Goal: Check status: Check status

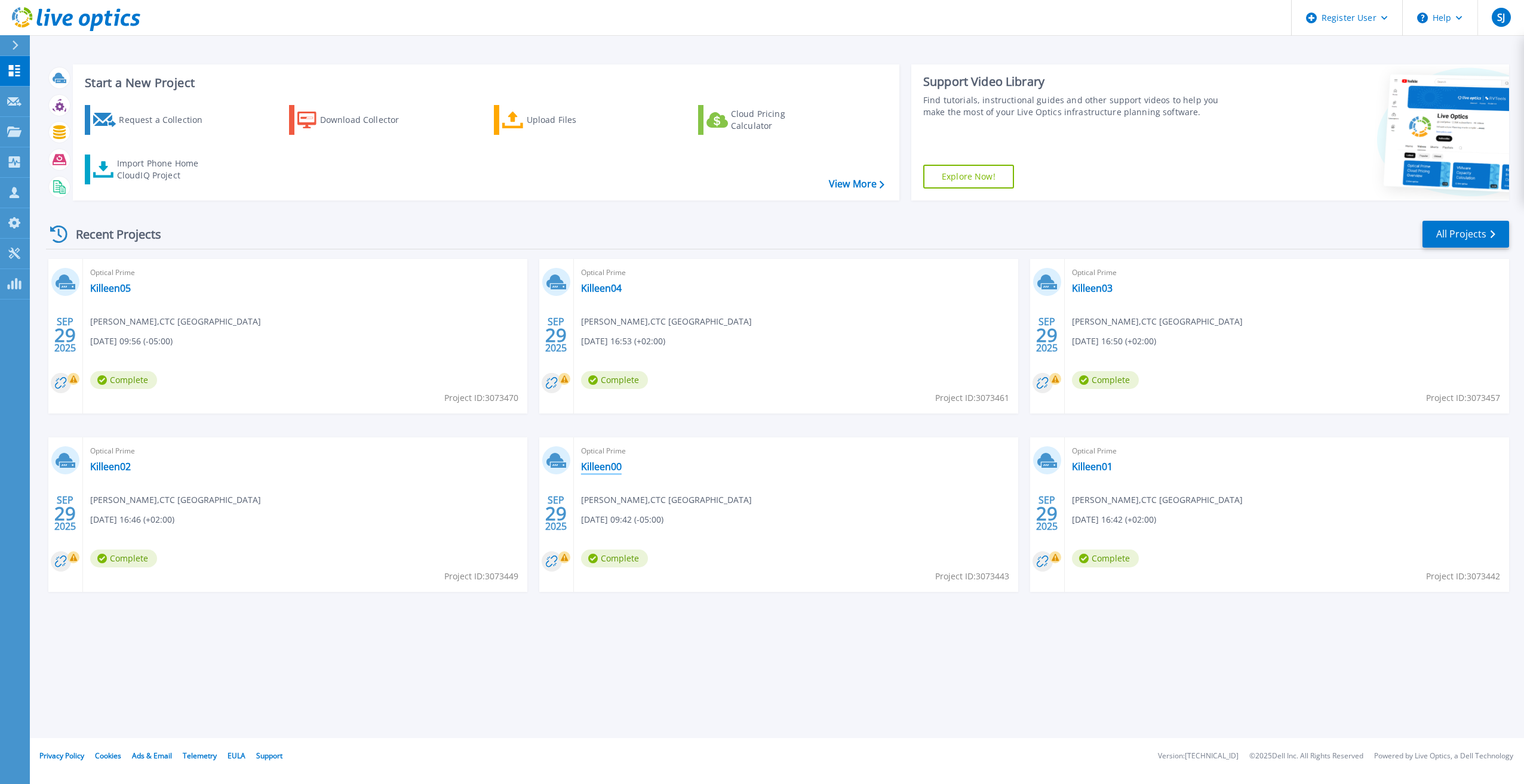
click at [610, 465] on link "Killeen00" at bounding box center [602, 466] width 41 height 12
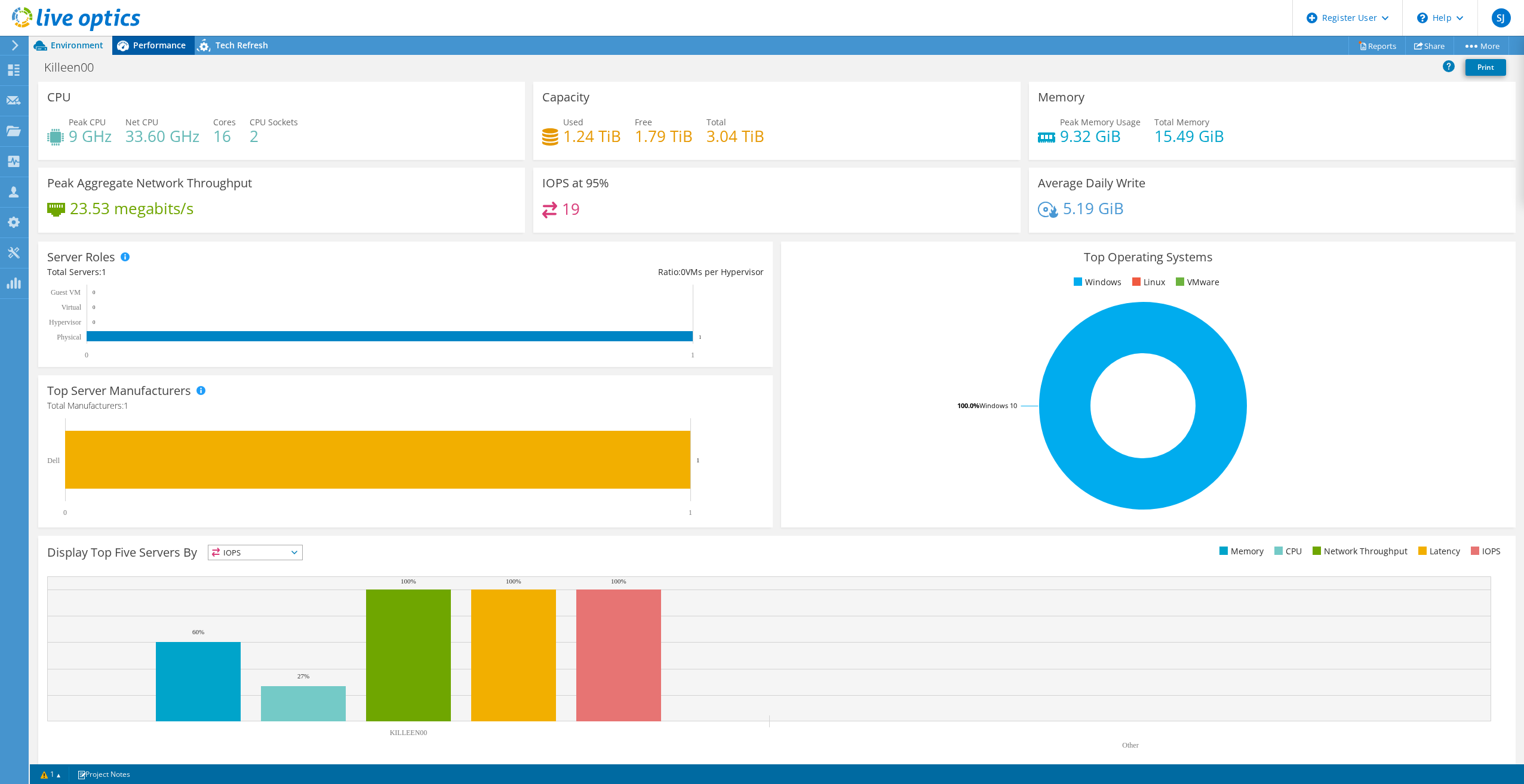
click at [160, 42] on span "Performance" at bounding box center [159, 45] width 53 height 12
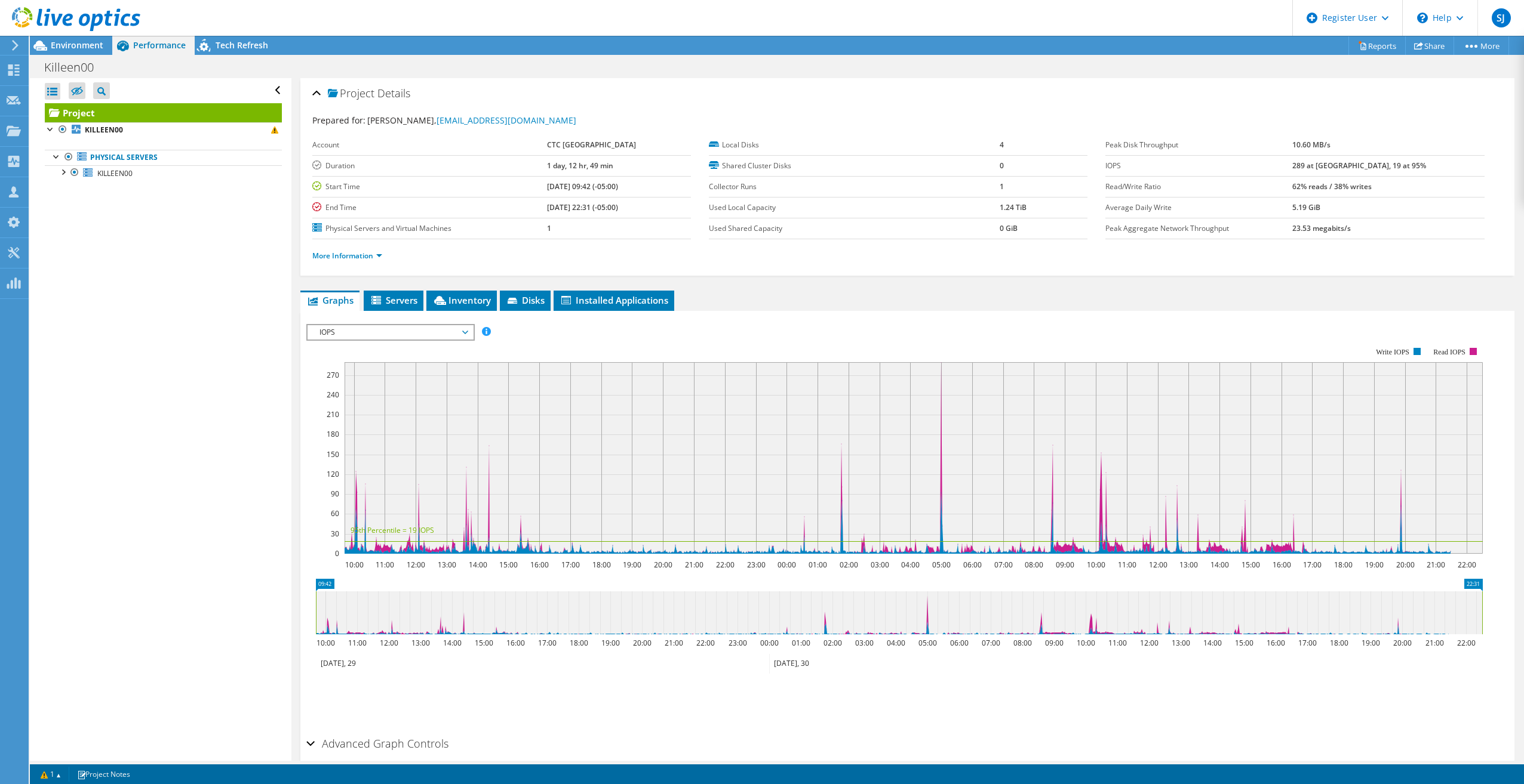
click at [405, 333] on span "IOPS" at bounding box center [390, 332] width 154 height 15
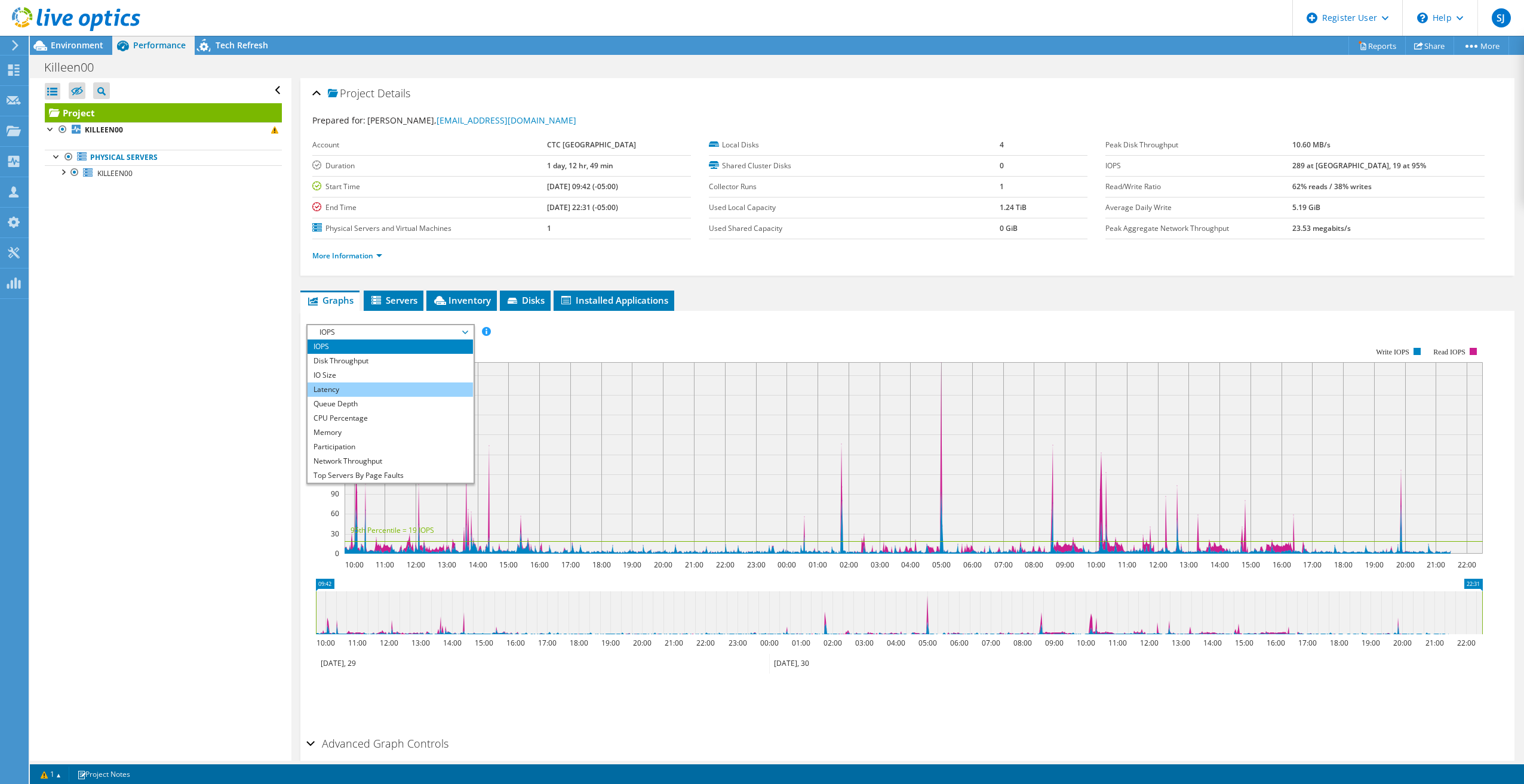
click at [392, 388] on li "Latency" at bounding box center [389, 389] width 165 height 15
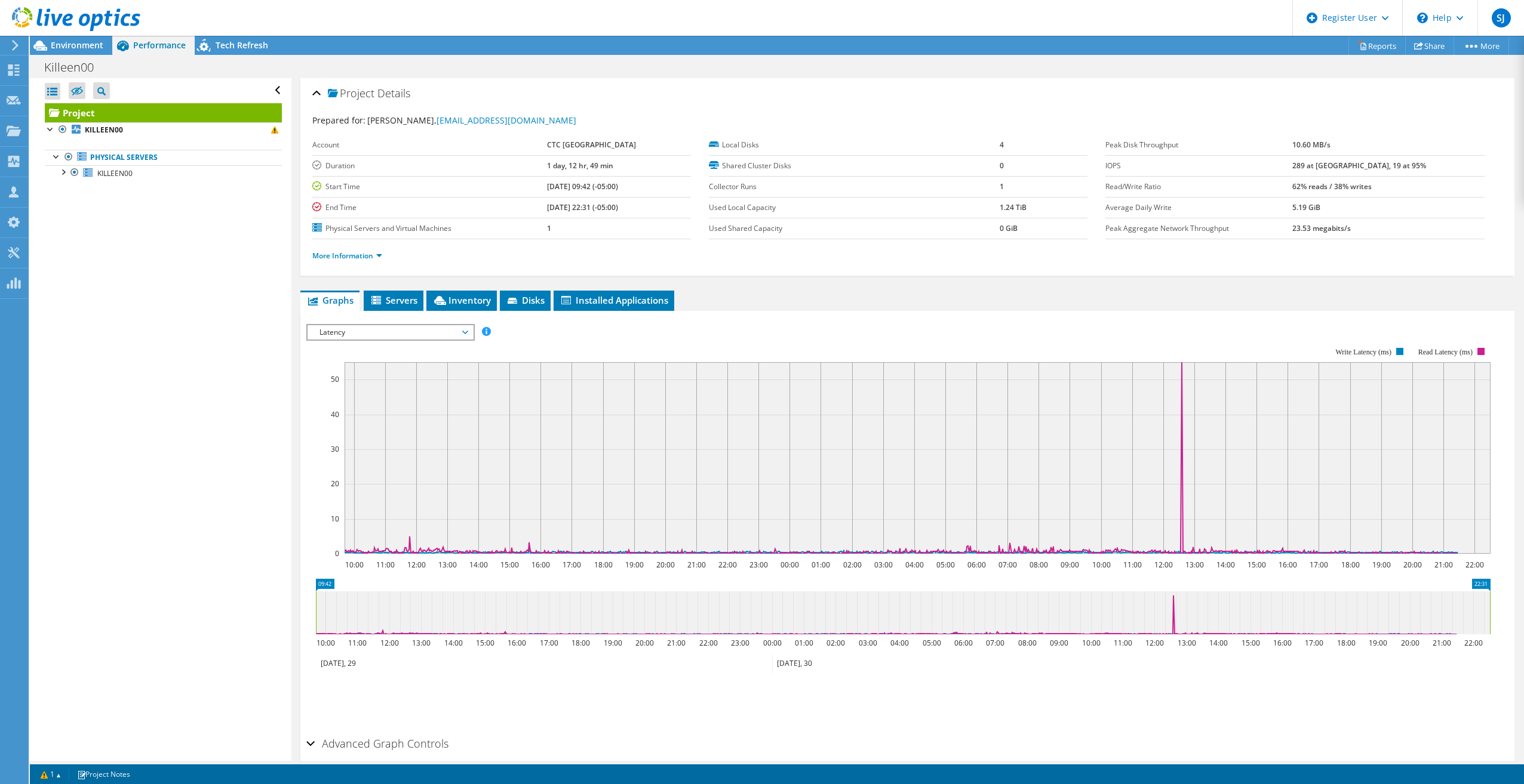
click at [466, 334] on span "Latency" at bounding box center [390, 332] width 154 height 15
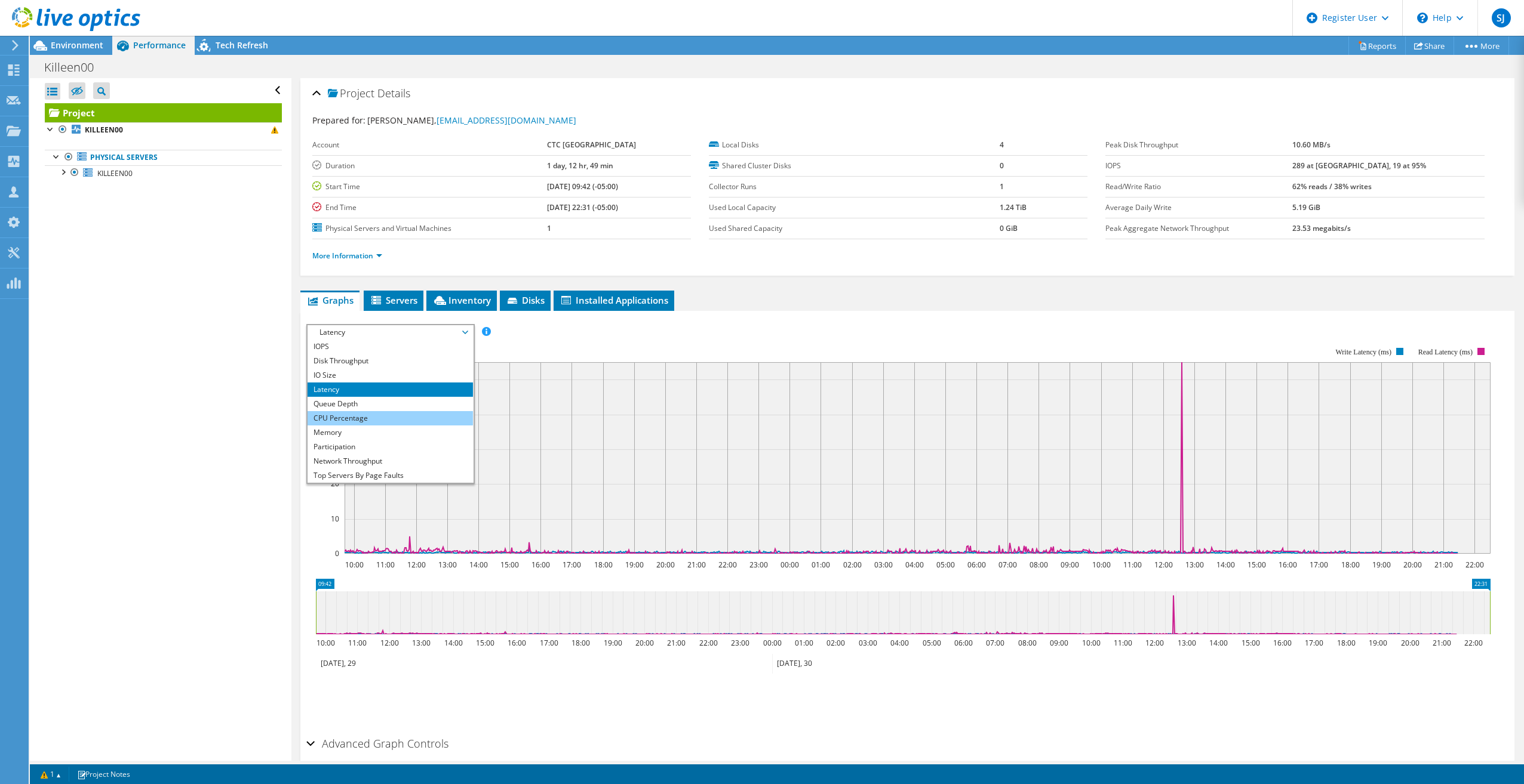
click at [404, 423] on li "CPU Percentage" at bounding box center [389, 418] width 165 height 15
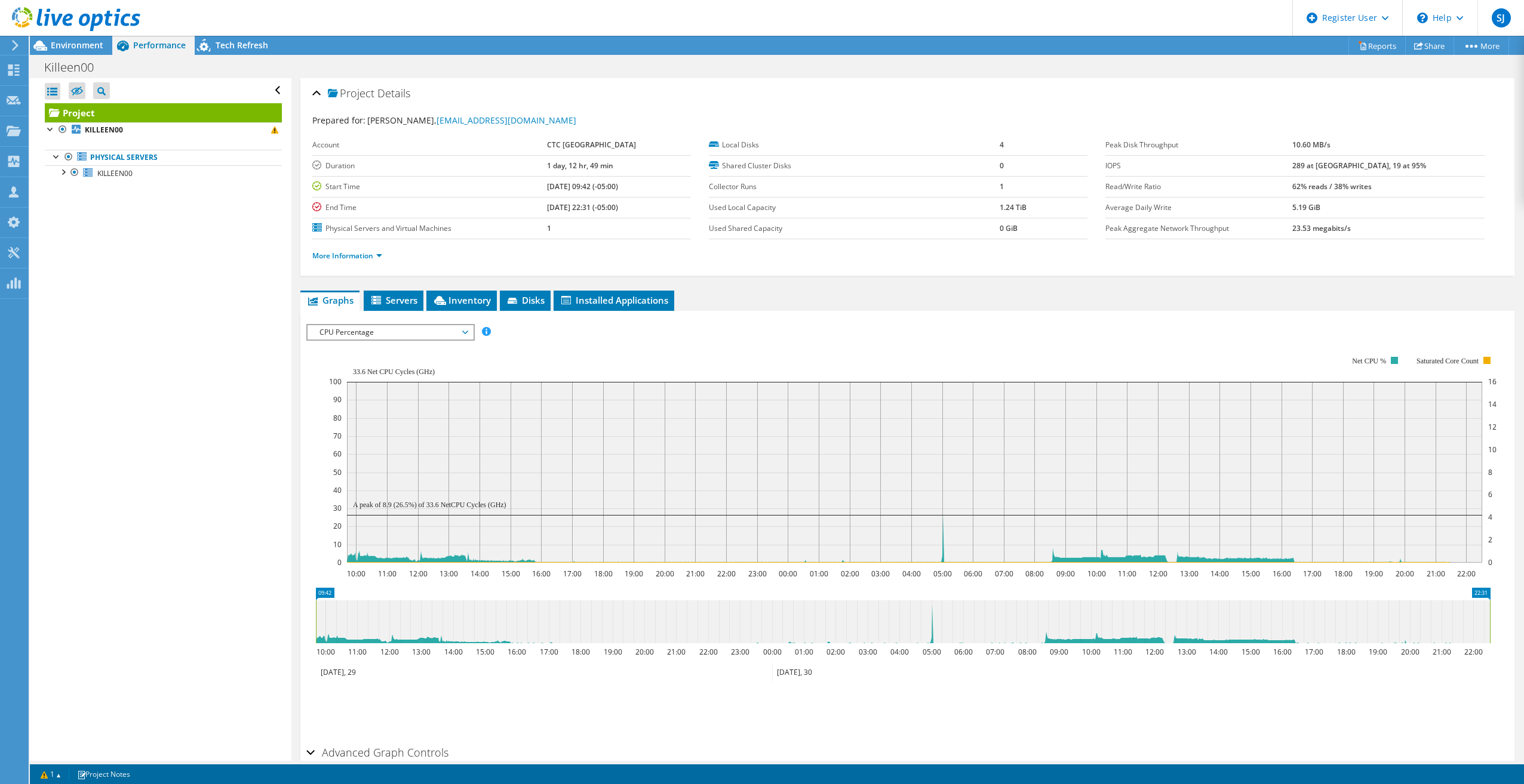
click at [460, 332] on span "CPU Percentage" at bounding box center [390, 332] width 154 height 15
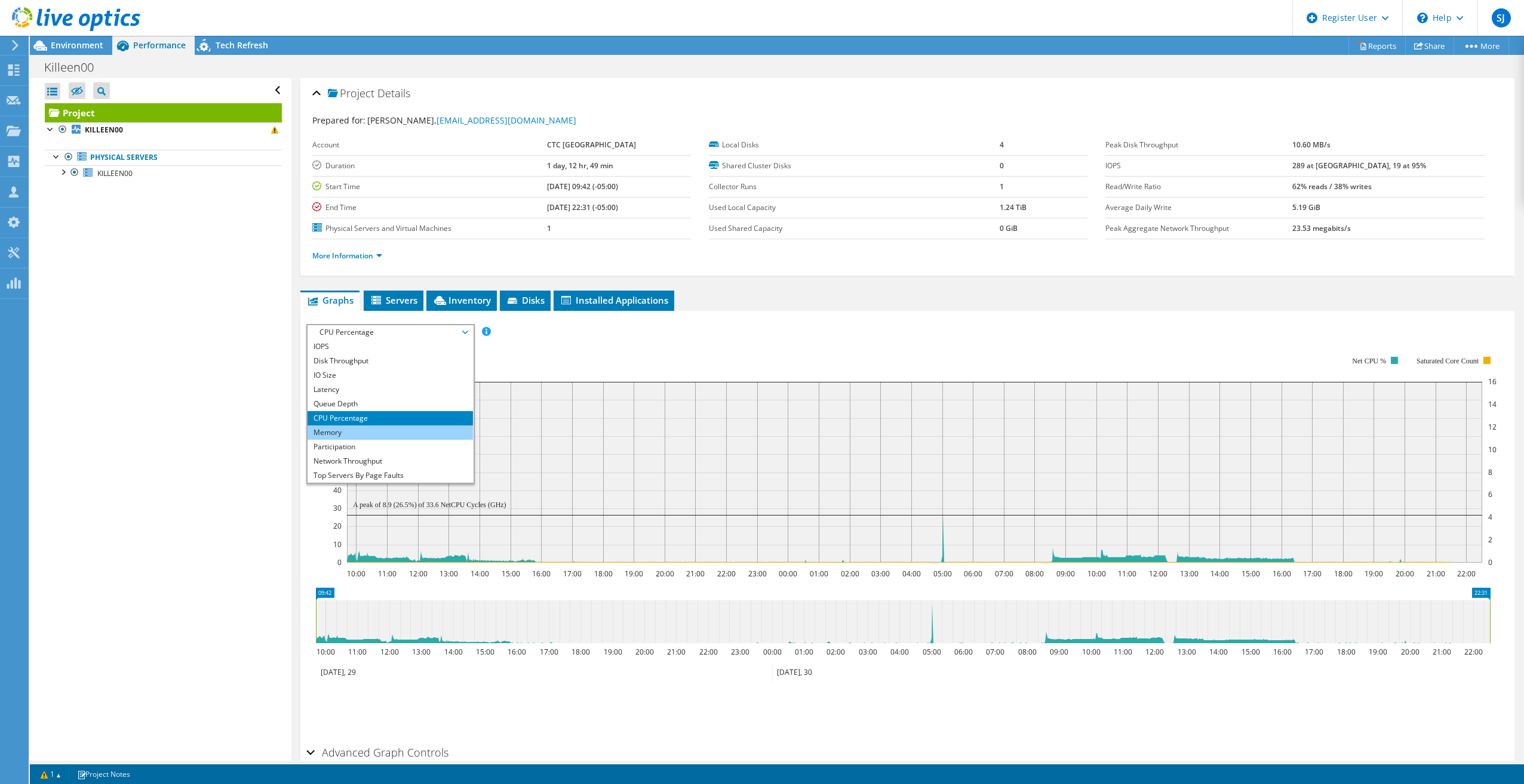
click at [410, 431] on li "Memory" at bounding box center [389, 432] width 165 height 15
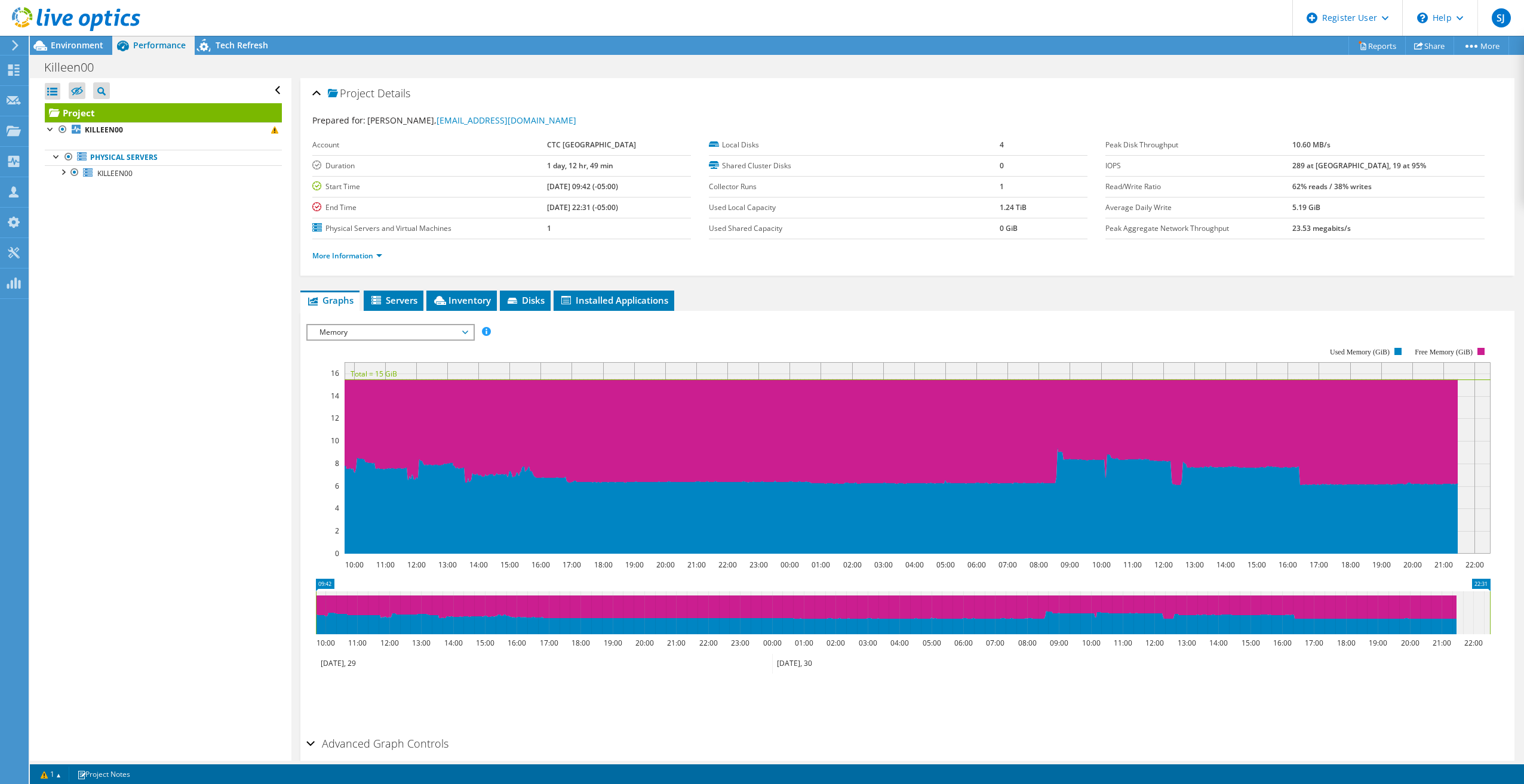
click at [459, 331] on span "Memory" at bounding box center [390, 332] width 154 height 15
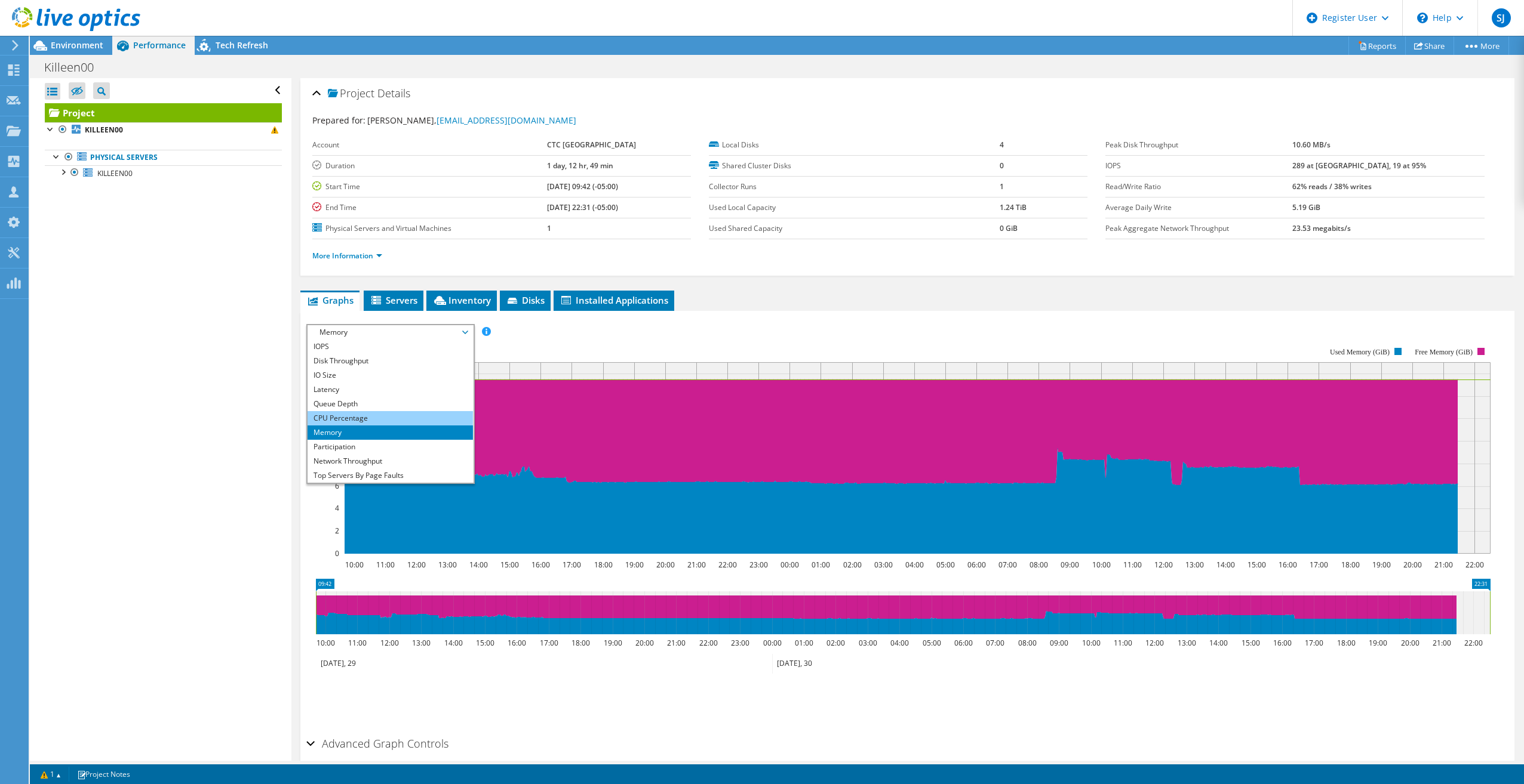
click at [350, 417] on li "CPU Percentage" at bounding box center [389, 418] width 165 height 15
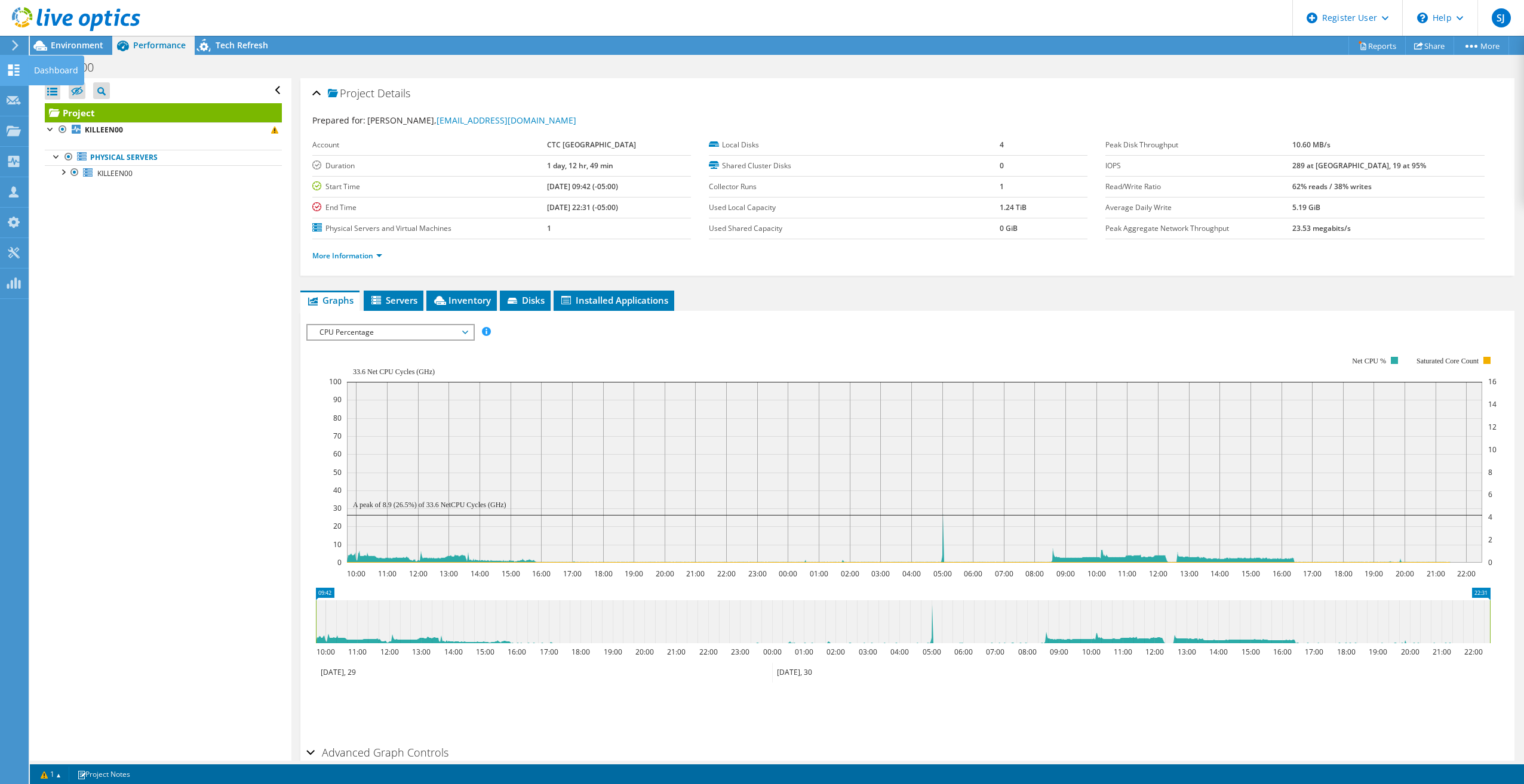
click at [10, 65] on use at bounding box center [15, 70] width 12 height 12
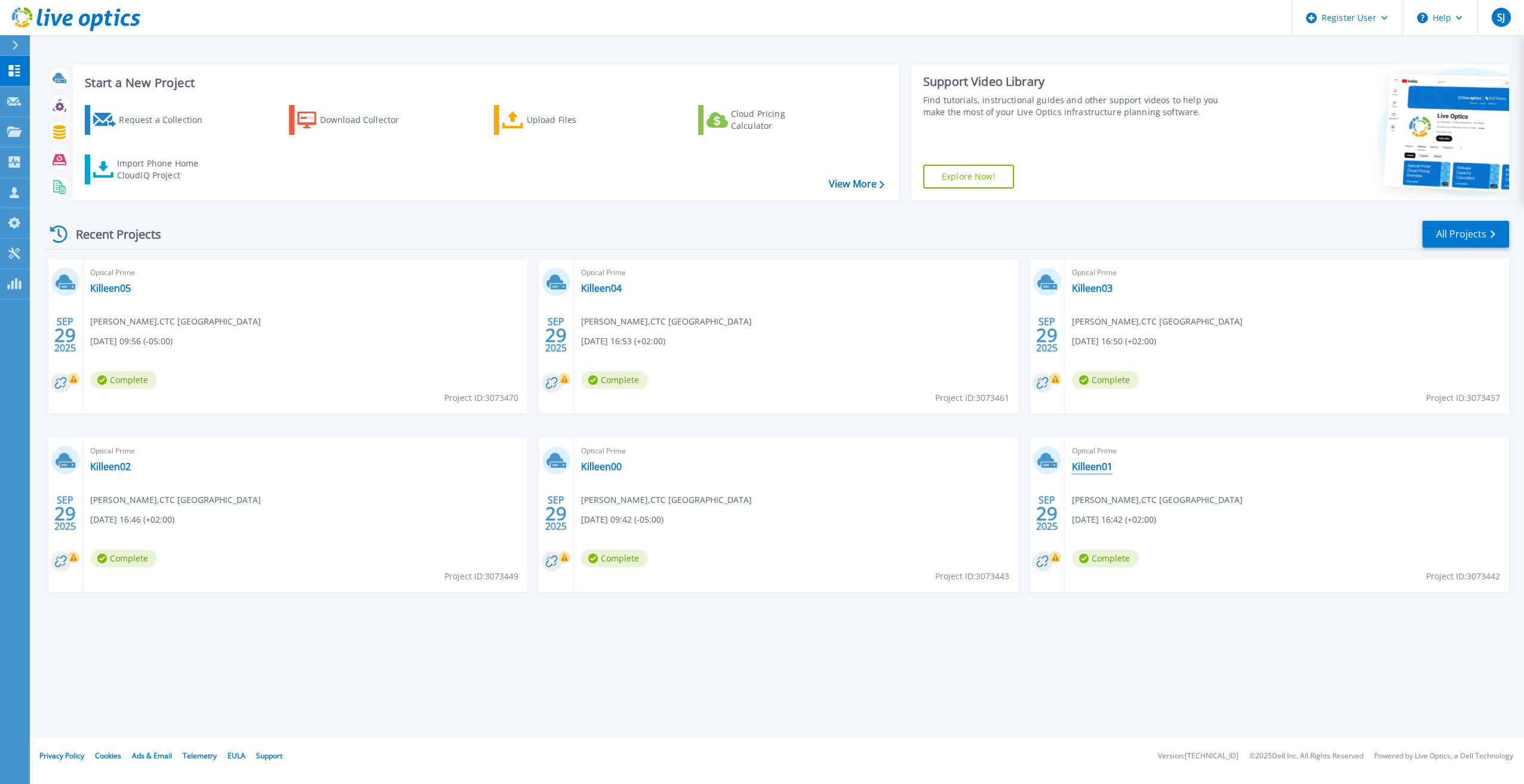
click at [1084, 463] on link "Killeen01" at bounding box center [1093, 466] width 41 height 12
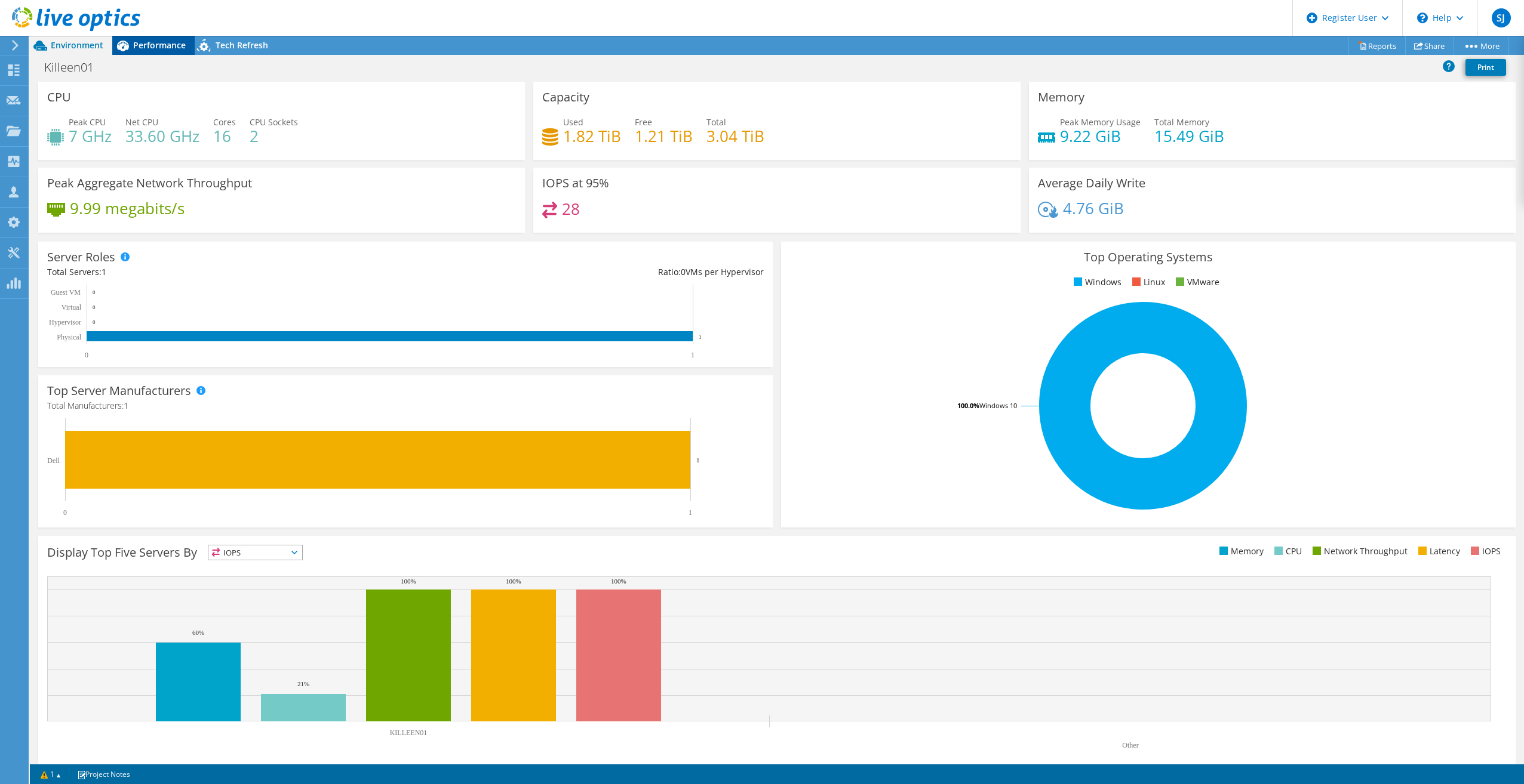
click at [174, 39] on span "Performance" at bounding box center [159, 45] width 53 height 12
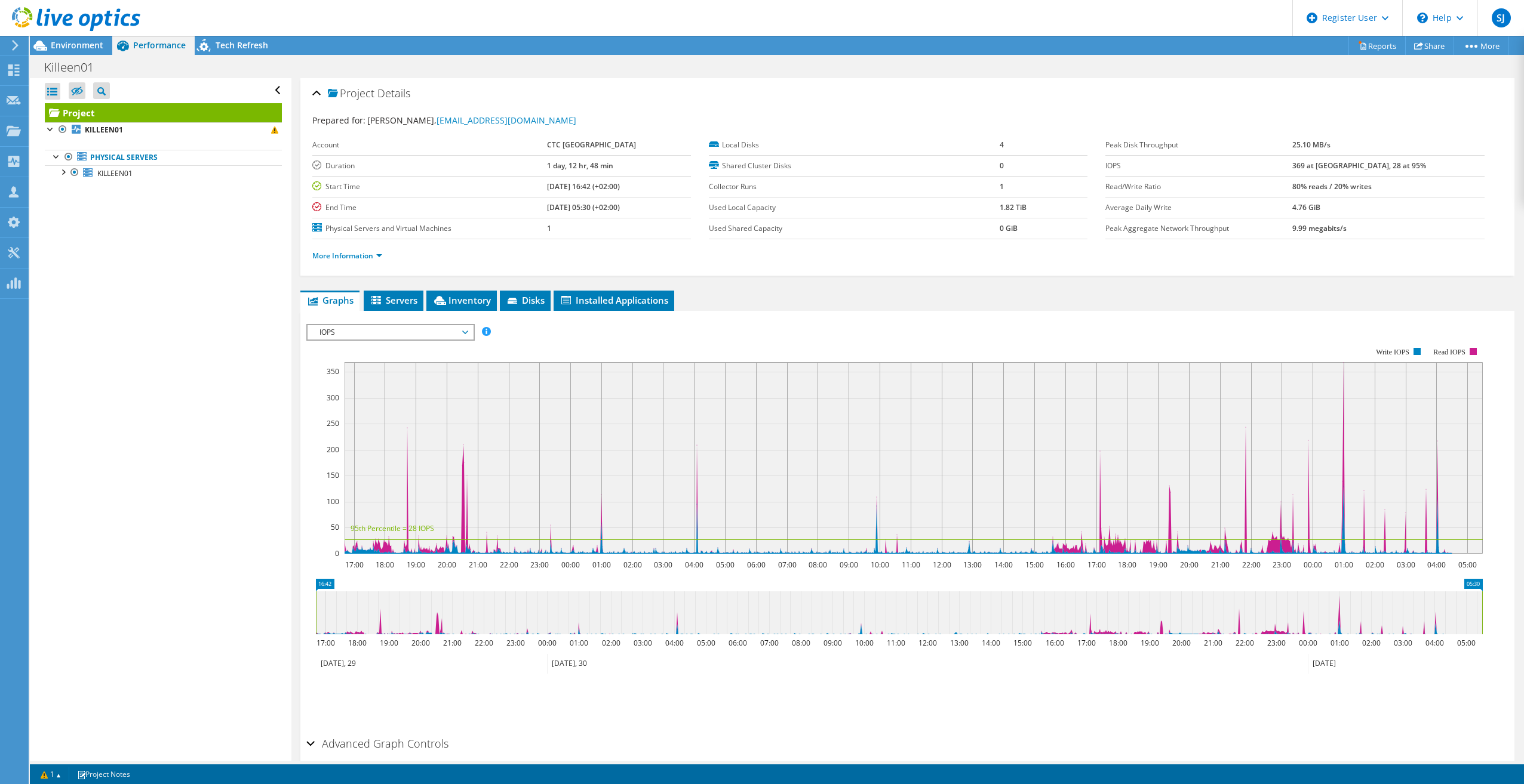
click at [428, 331] on span "IOPS" at bounding box center [390, 332] width 154 height 15
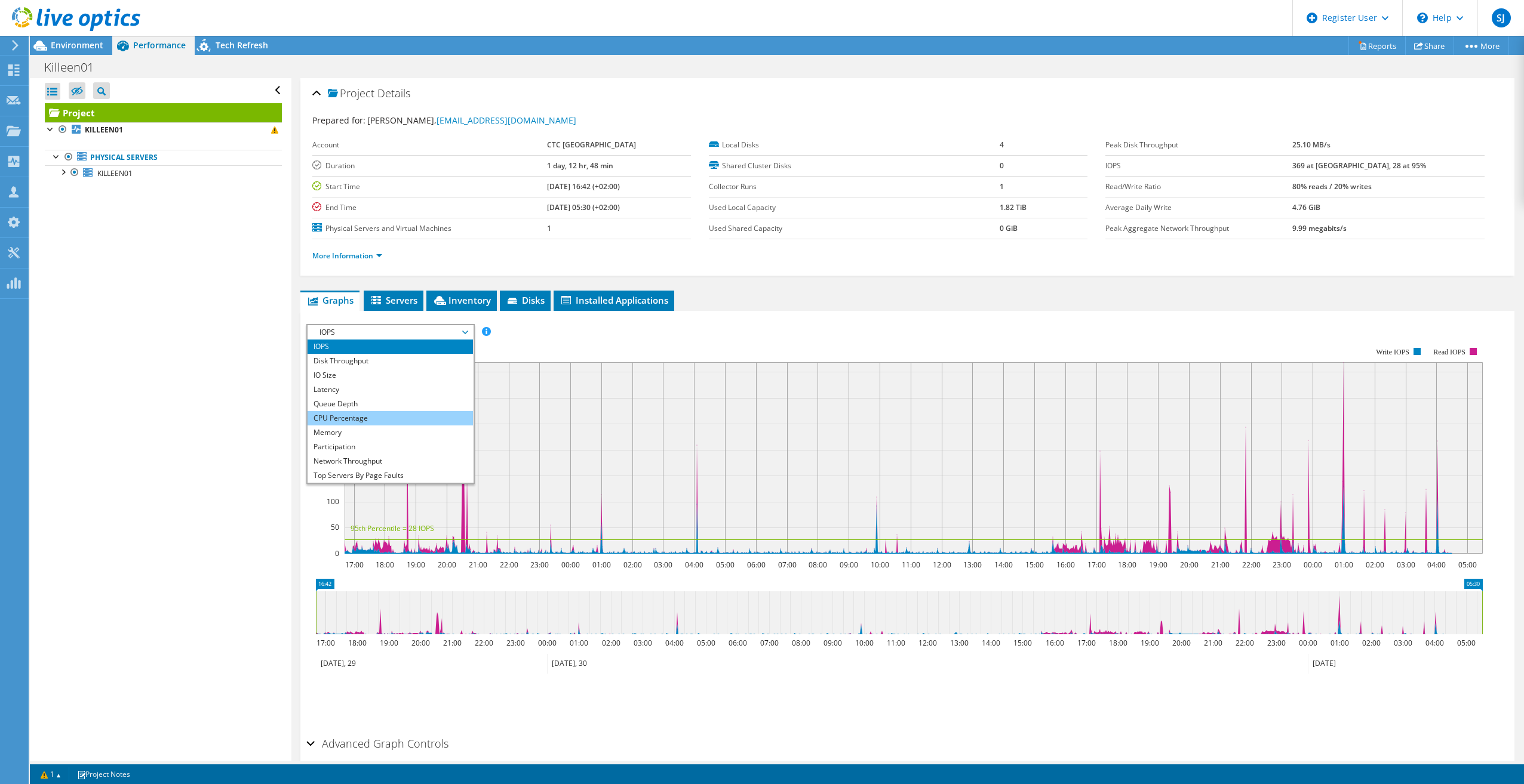
click at [412, 412] on li "CPU Percentage" at bounding box center [389, 418] width 165 height 15
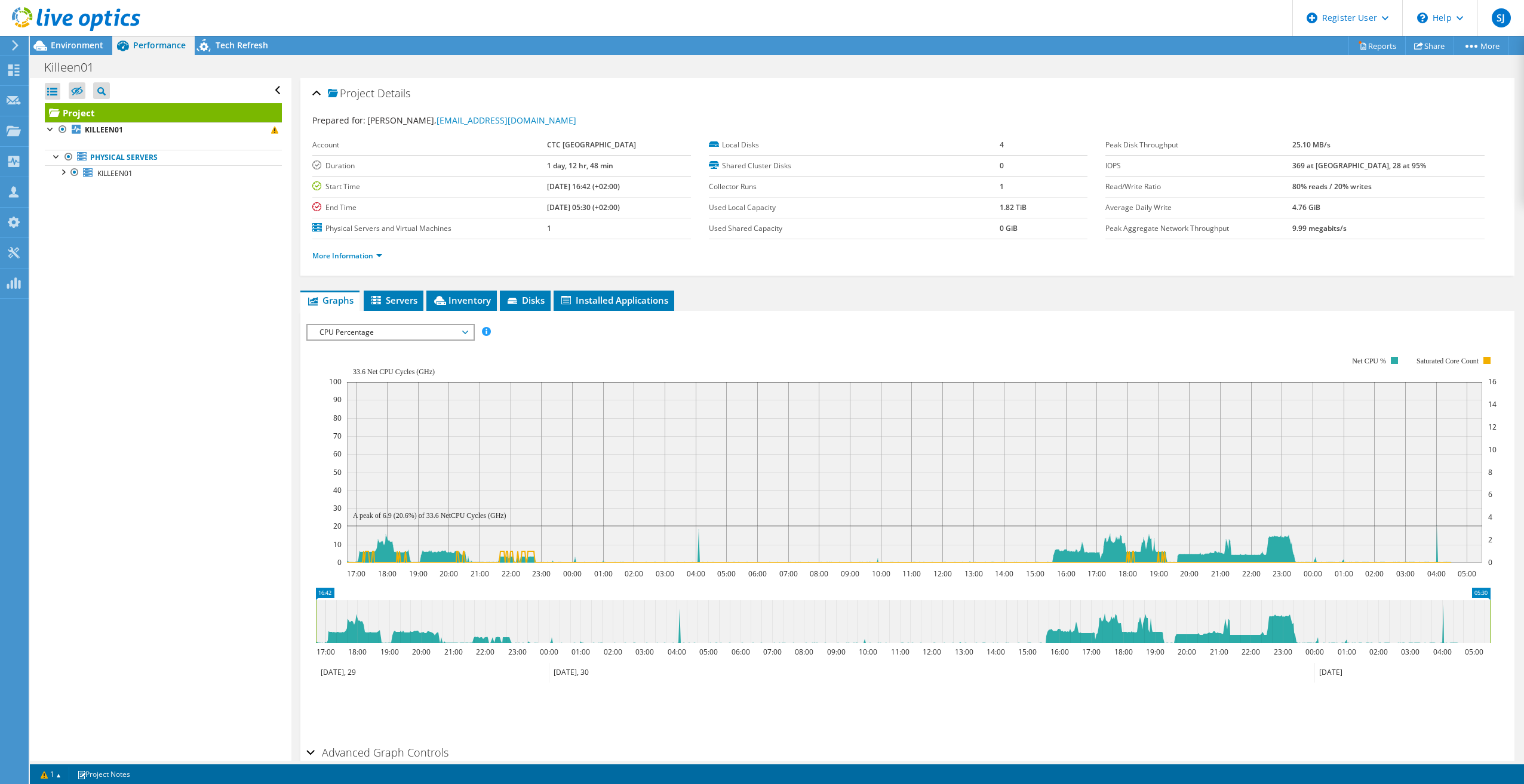
click at [352, 330] on span "CPU Percentage" at bounding box center [390, 332] width 154 height 15
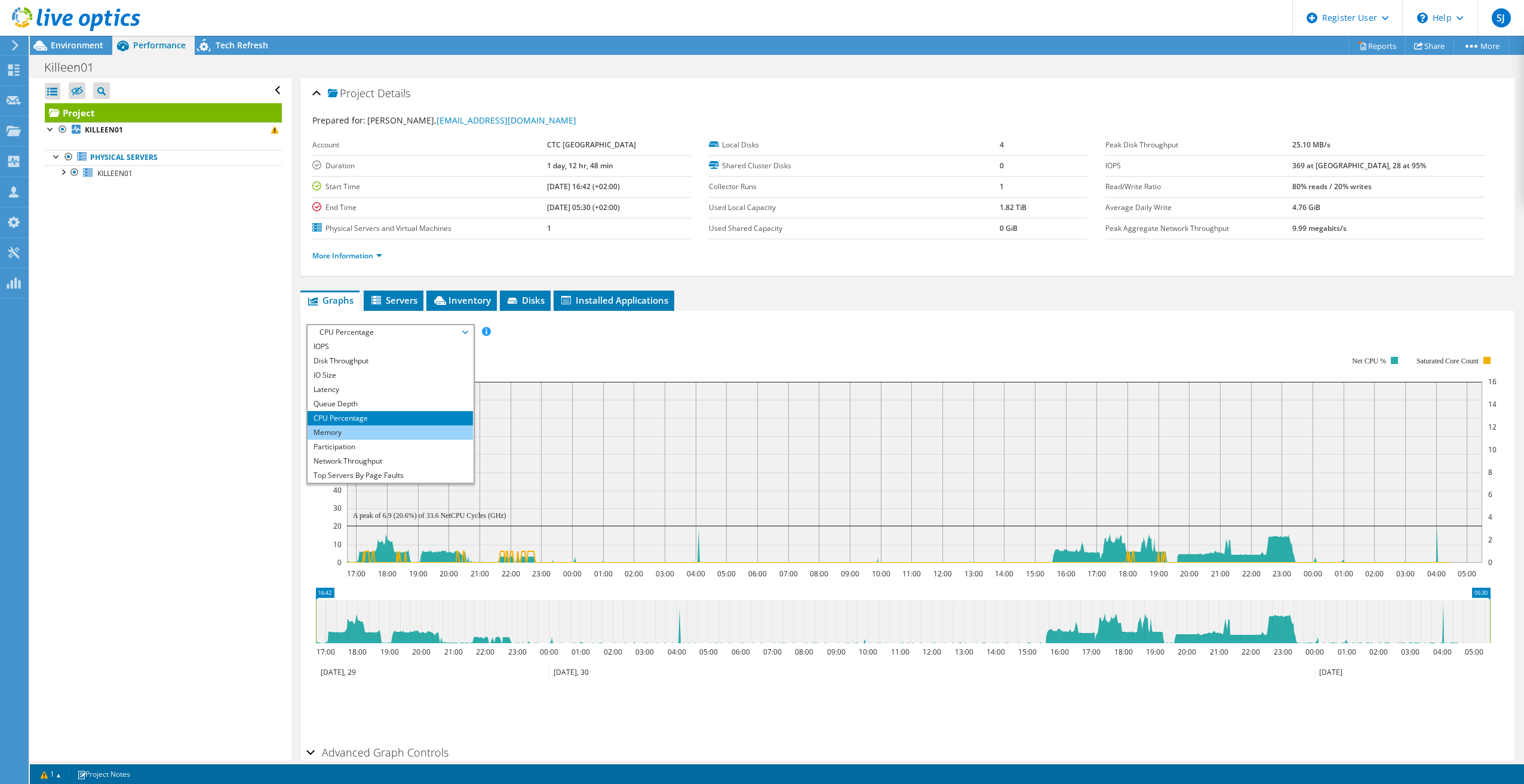
click at [331, 428] on li "Memory" at bounding box center [389, 432] width 165 height 15
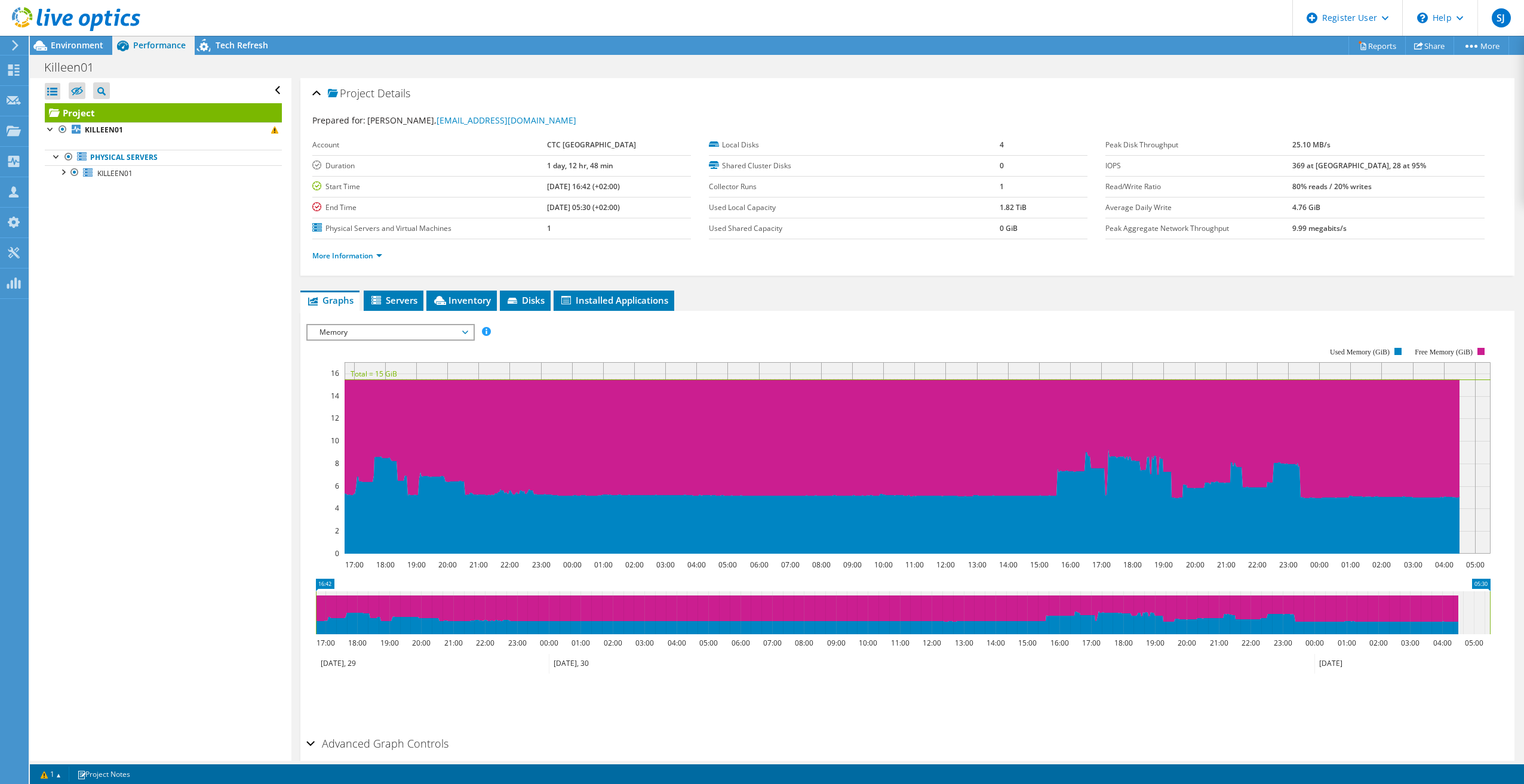
click at [384, 330] on span "Memory" at bounding box center [390, 332] width 154 height 15
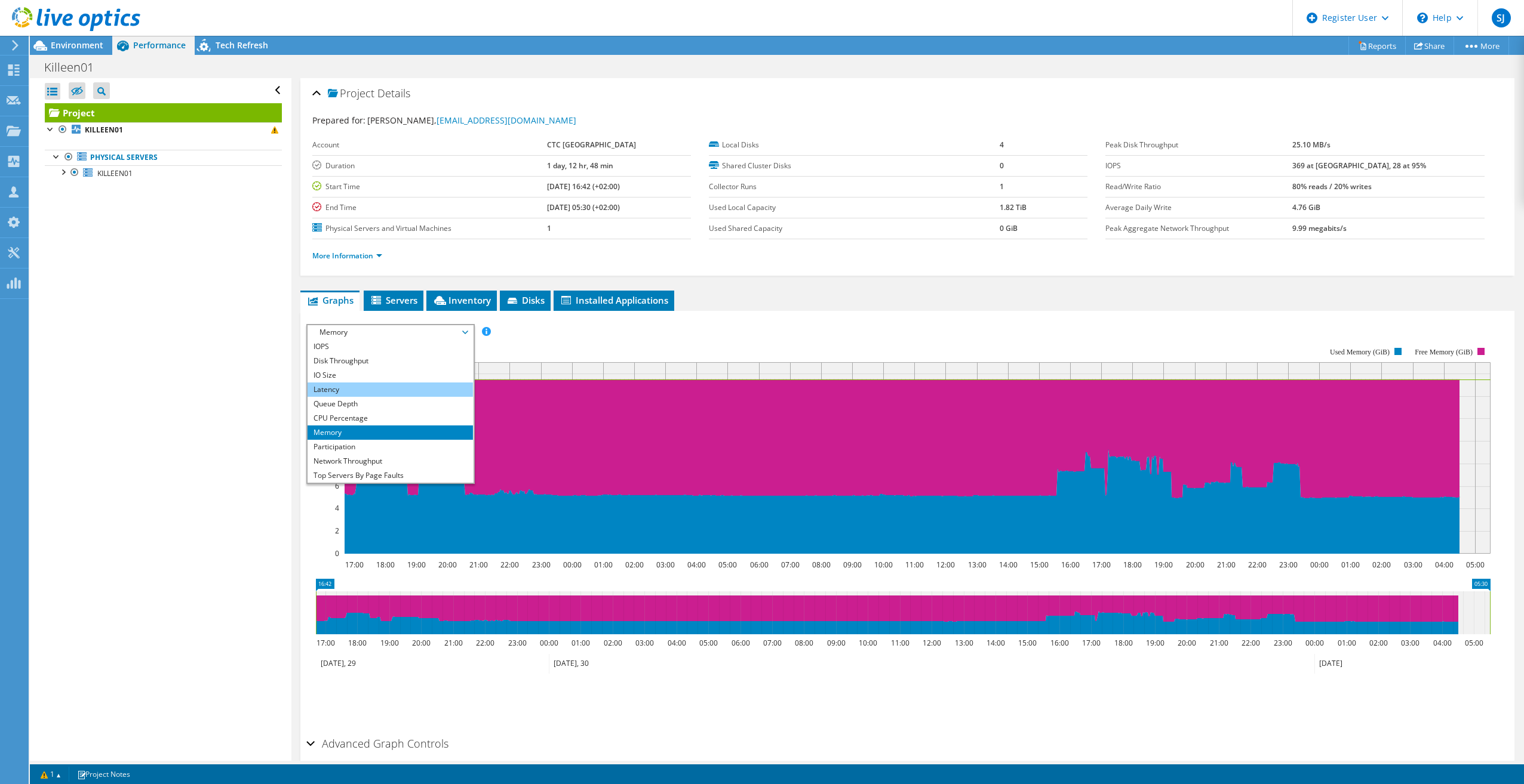
click at [369, 392] on li "Latency" at bounding box center [389, 389] width 165 height 15
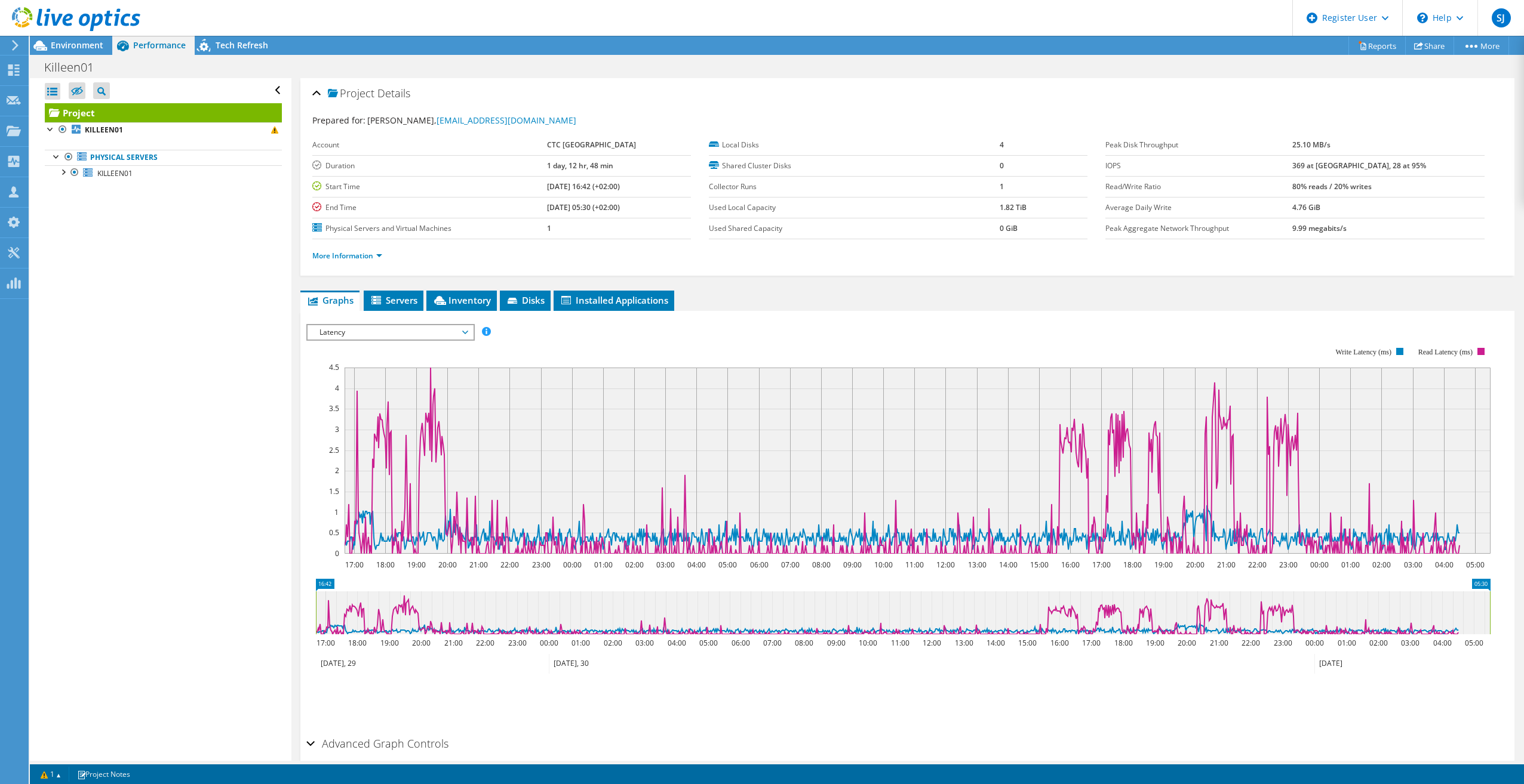
click at [389, 336] on span "Latency" at bounding box center [390, 332] width 154 height 15
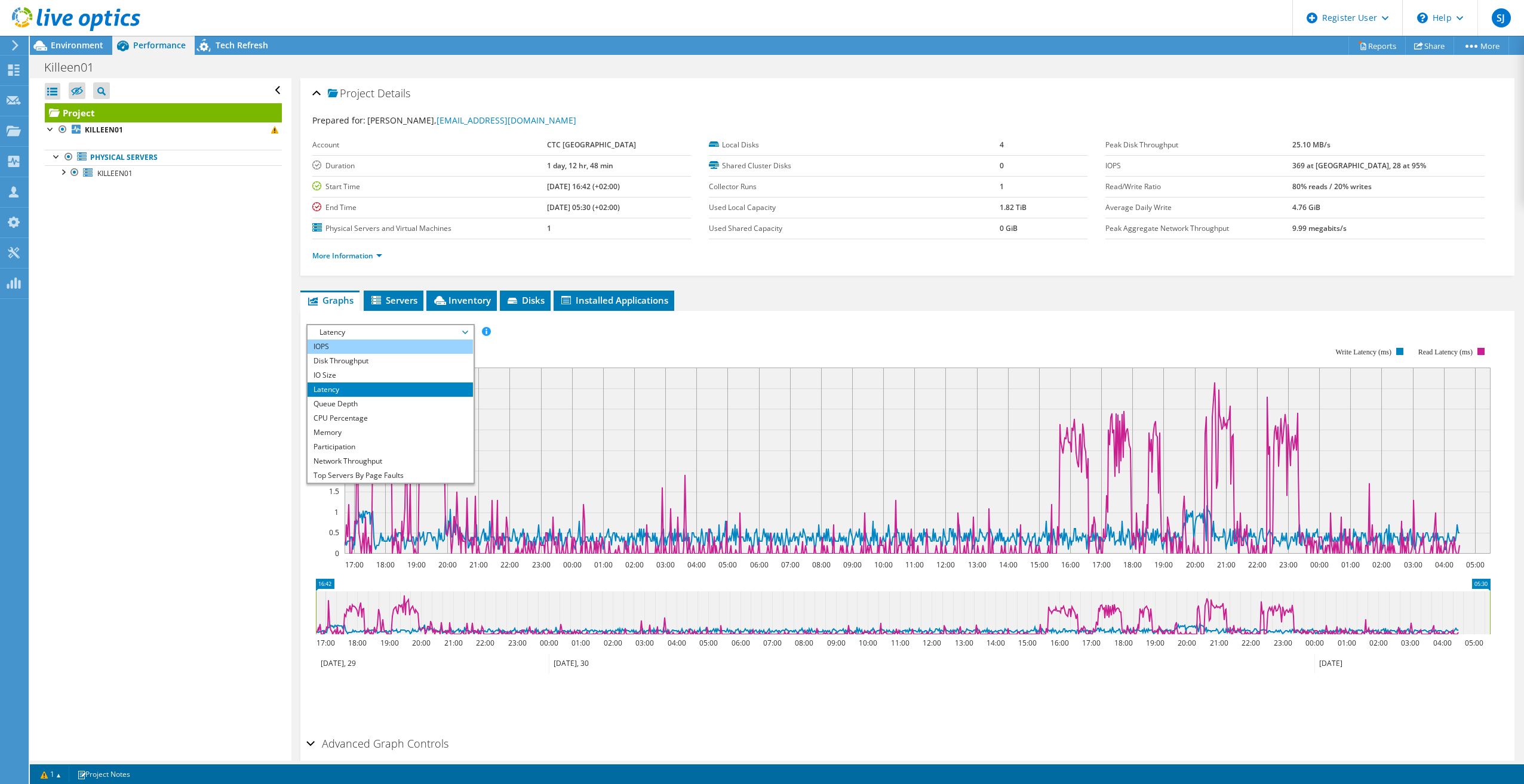
click at [381, 346] on li "IOPS" at bounding box center [389, 346] width 165 height 15
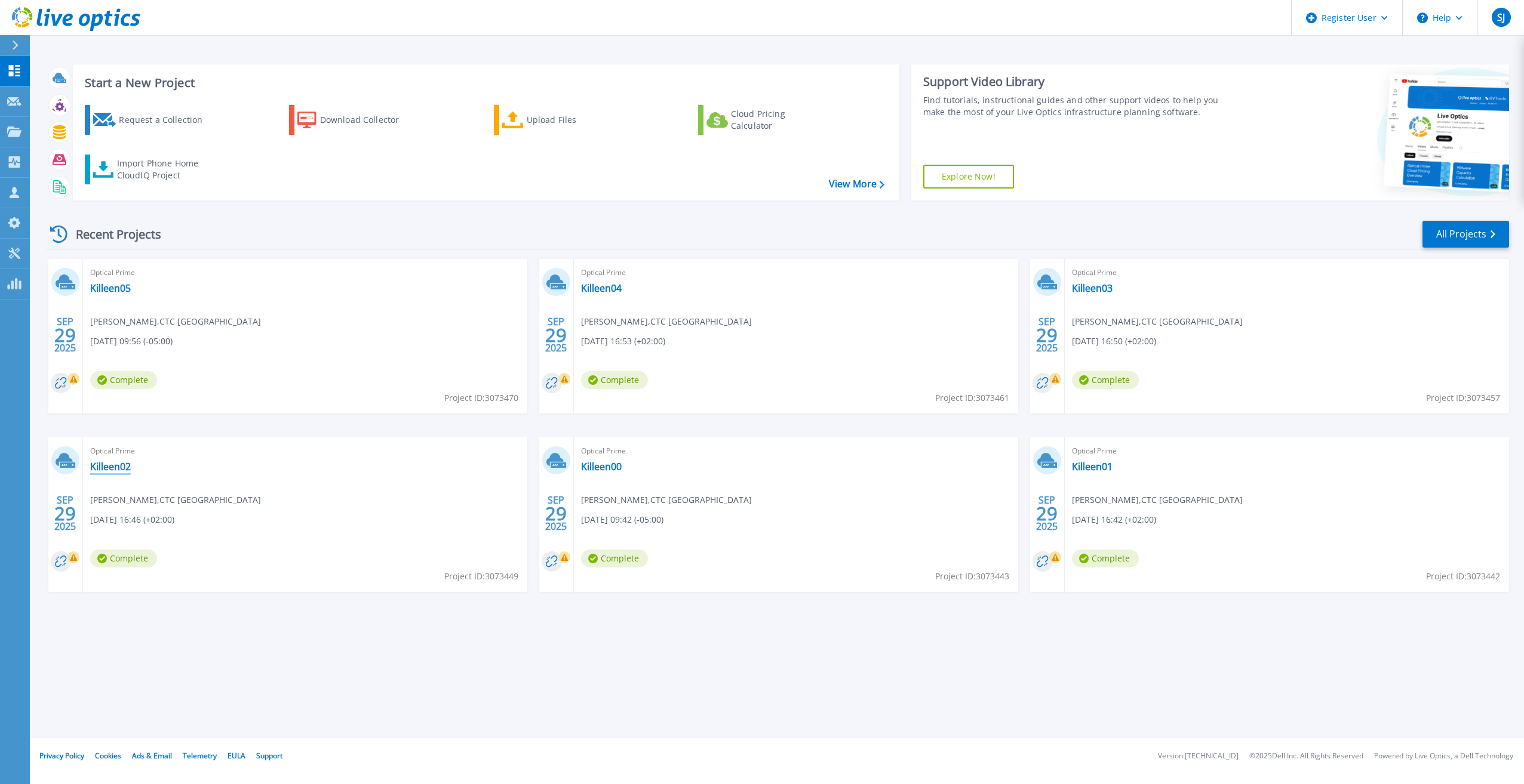
click at [104, 471] on link "Killeen02" at bounding box center [111, 466] width 41 height 12
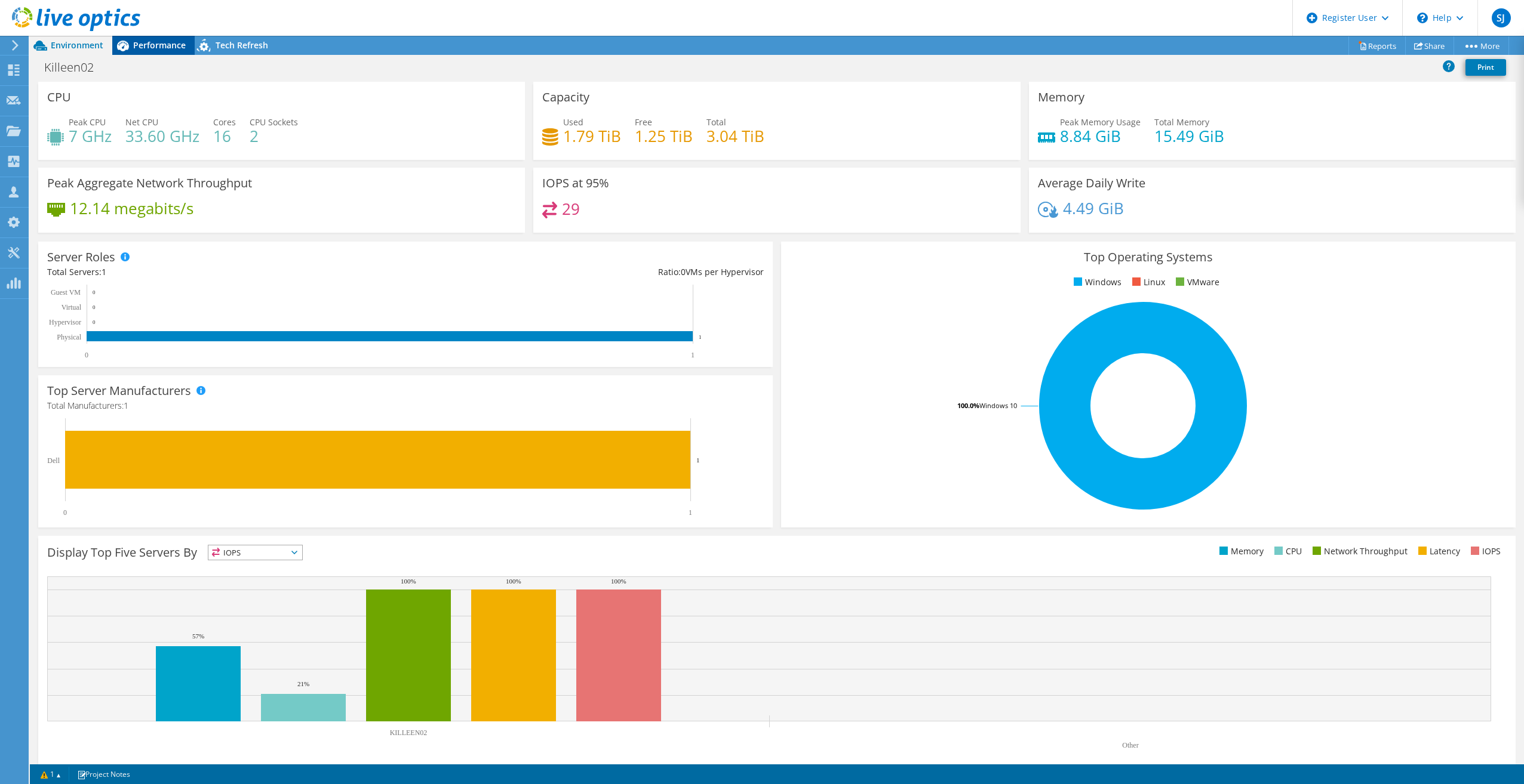
click at [133, 47] on span "Performance" at bounding box center [159, 45] width 53 height 12
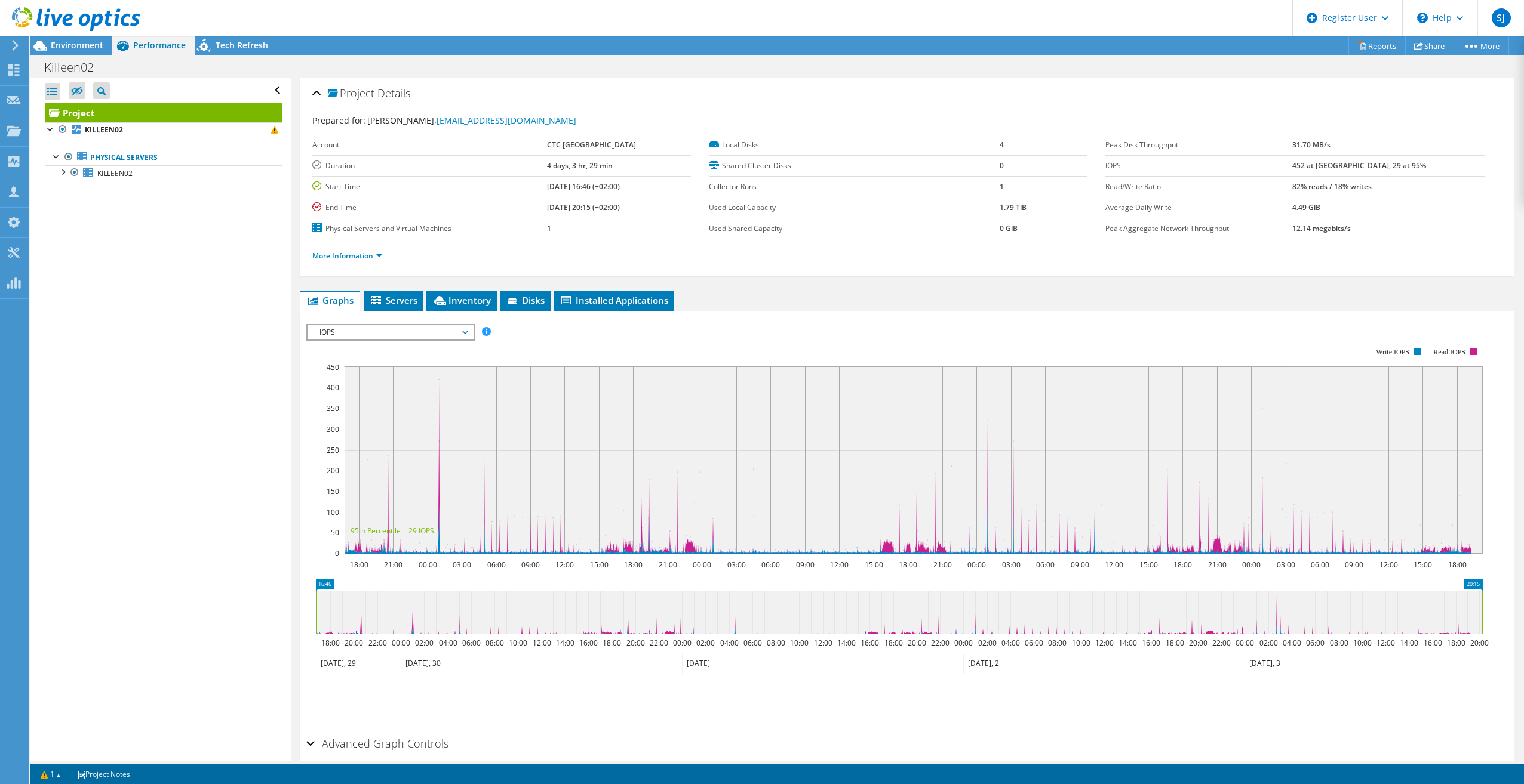
click at [426, 329] on span "IOPS" at bounding box center [390, 332] width 154 height 15
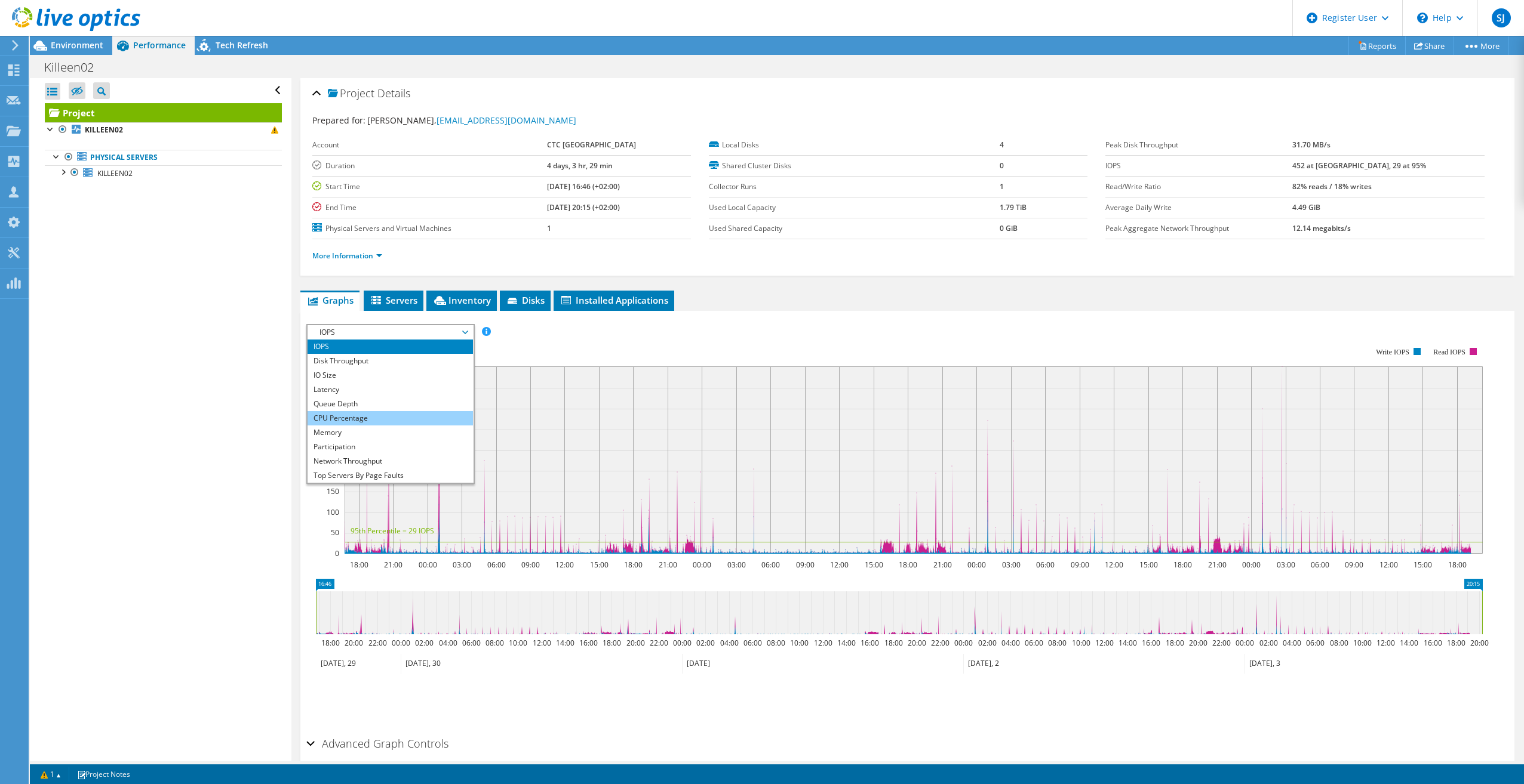
click at [392, 419] on li "CPU Percentage" at bounding box center [389, 418] width 165 height 15
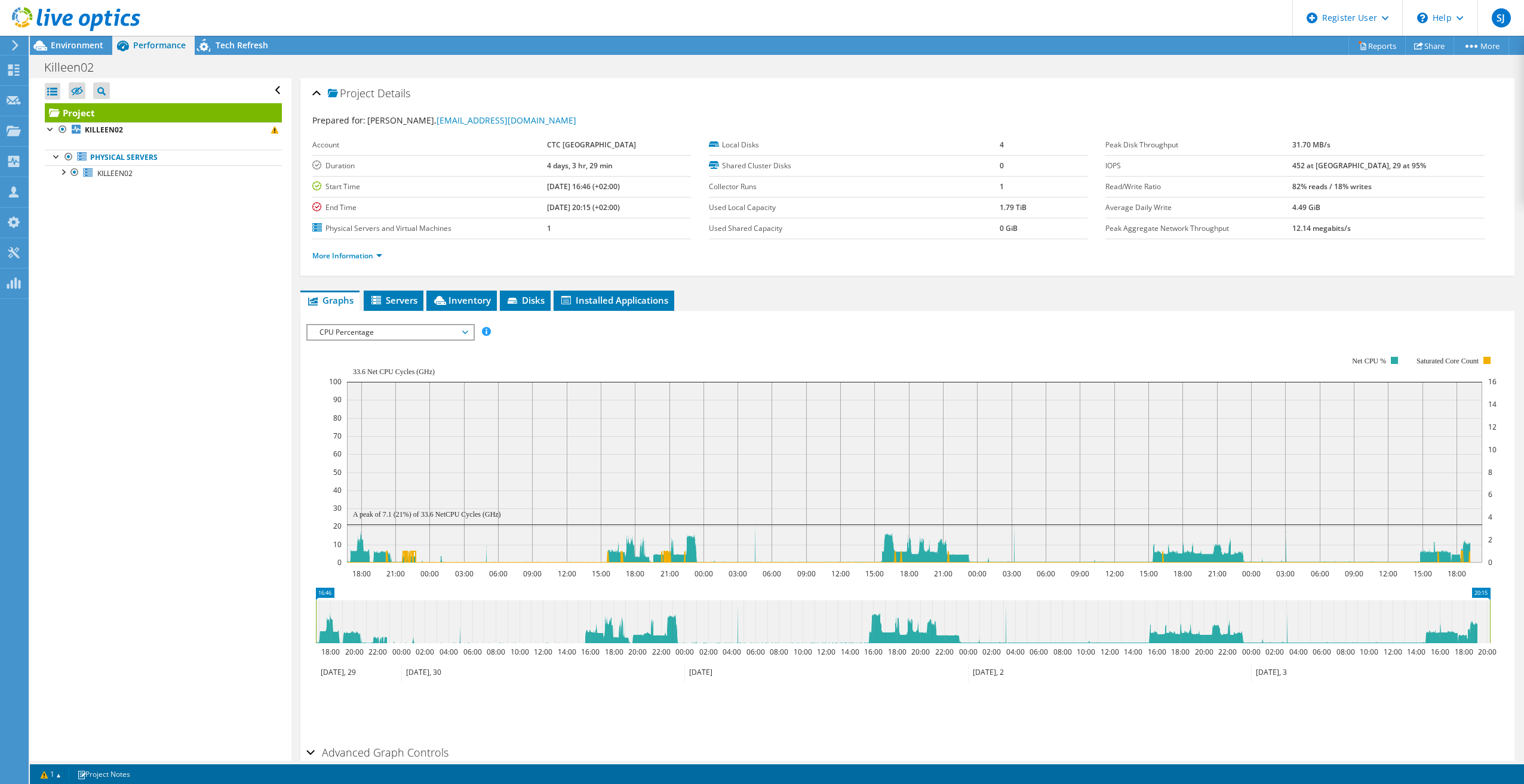
click at [406, 333] on span "CPU Percentage" at bounding box center [390, 332] width 154 height 15
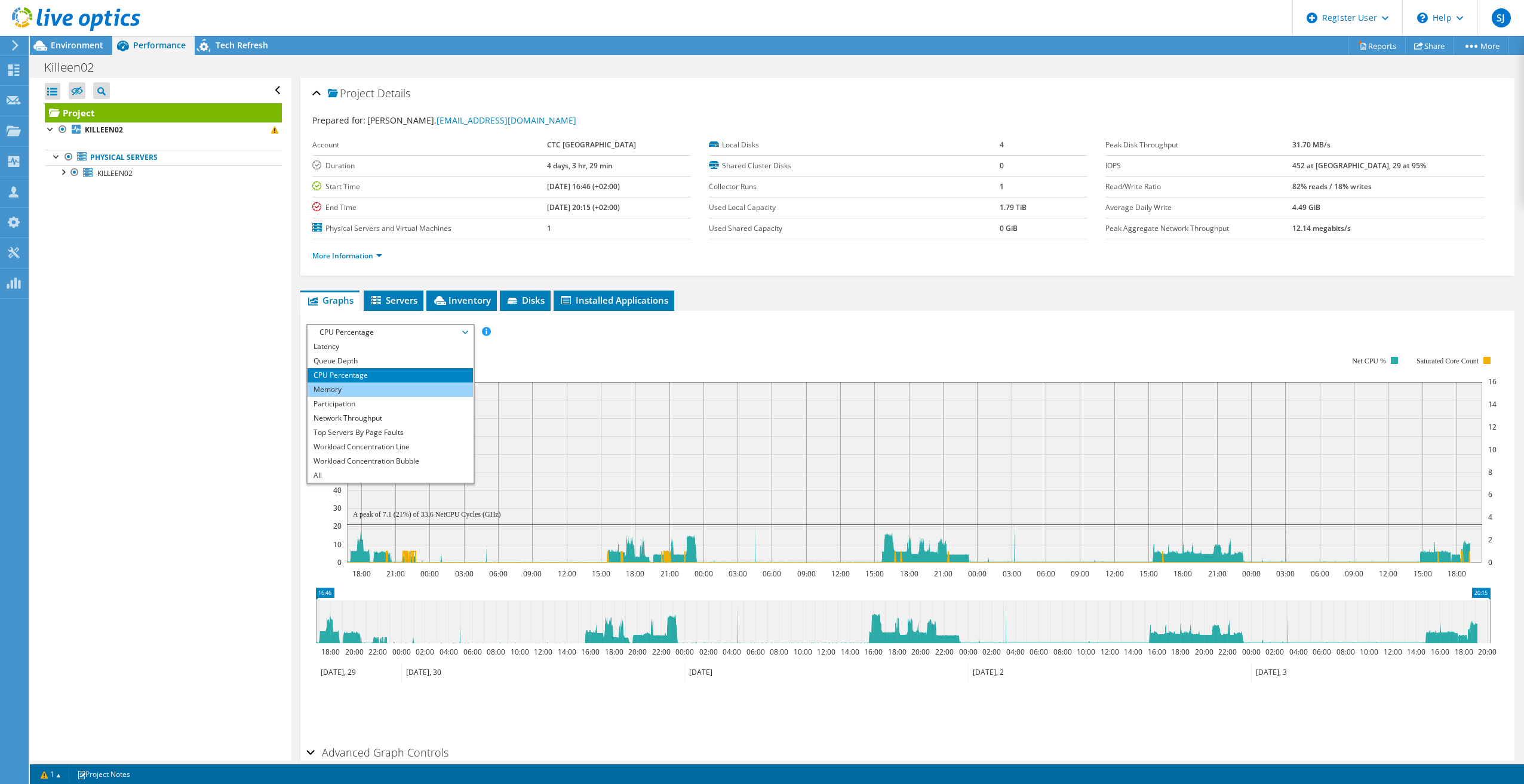
click at [363, 390] on li "Memory" at bounding box center [389, 389] width 165 height 15
